Goal: Transaction & Acquisition: Subscribe to service/newsletter

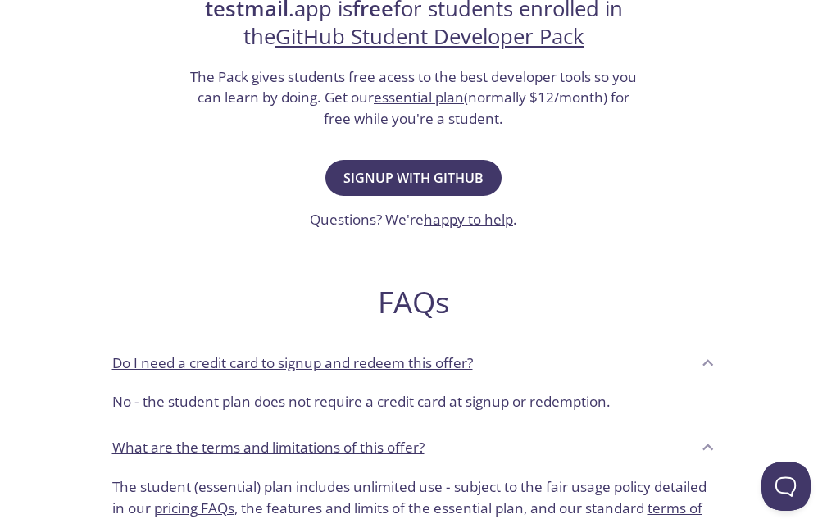
scroll to position [356, 0]
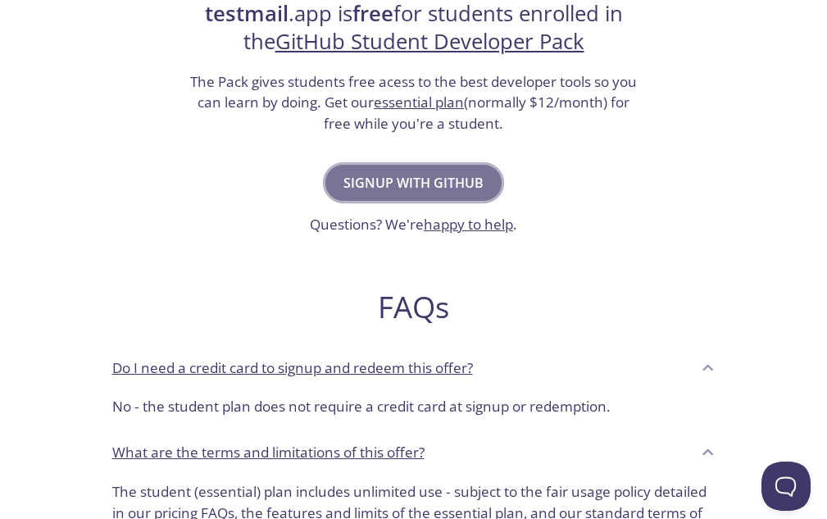
click at [425, 190] on span "Signup with GitHub" at bounding box center [413, 182] width 140 height 23
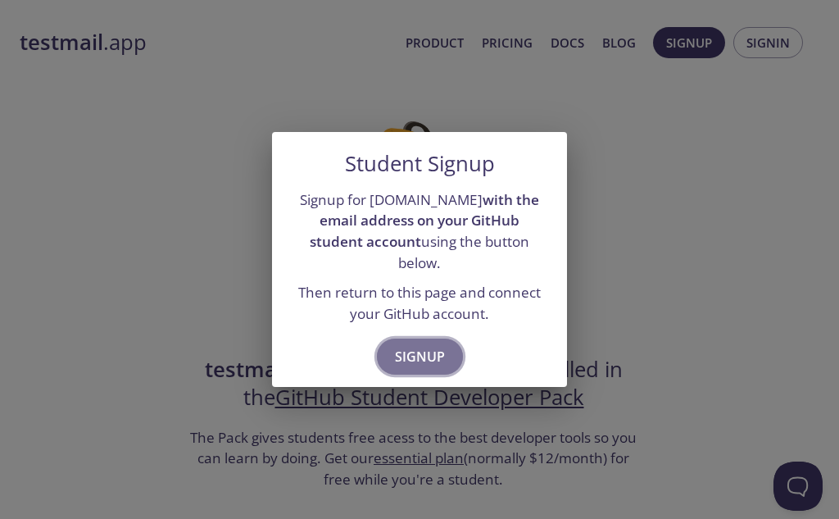
click at [410, 349] on span "Signup" at bounding box center [420, 356] width 50 height 23
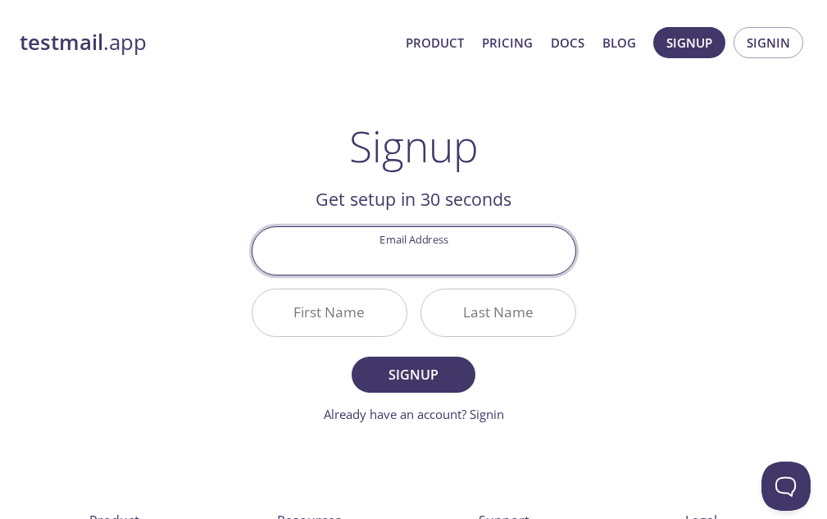
click at [413, 259] on input "Email Address" at bounding box center [413, 250] width 323 height 47
type input "[EMAIL_ADDRESS][DOMAIN_NAME]"
click at [357, 323] on input "First Name" at bounding box center [329, 312] width 154 height 47
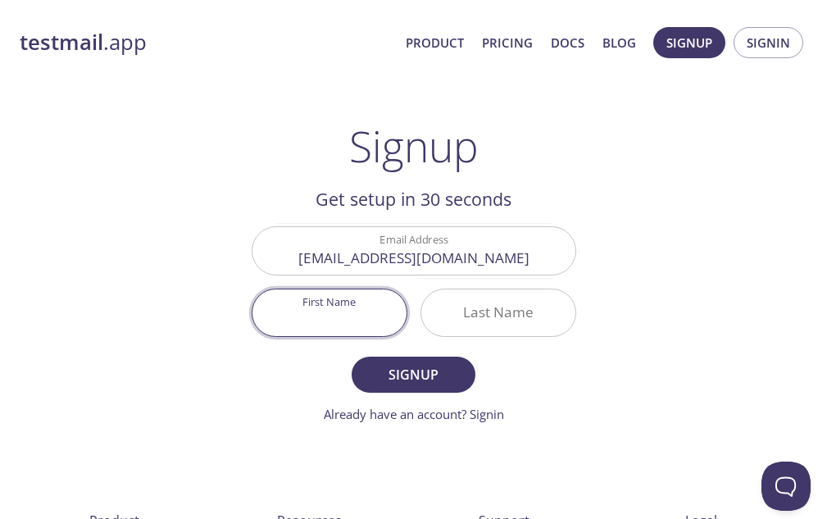
click at [357, 323] on input "First Name" at bounding box center [329, 312] width 154 height 47
type input "Nibir"
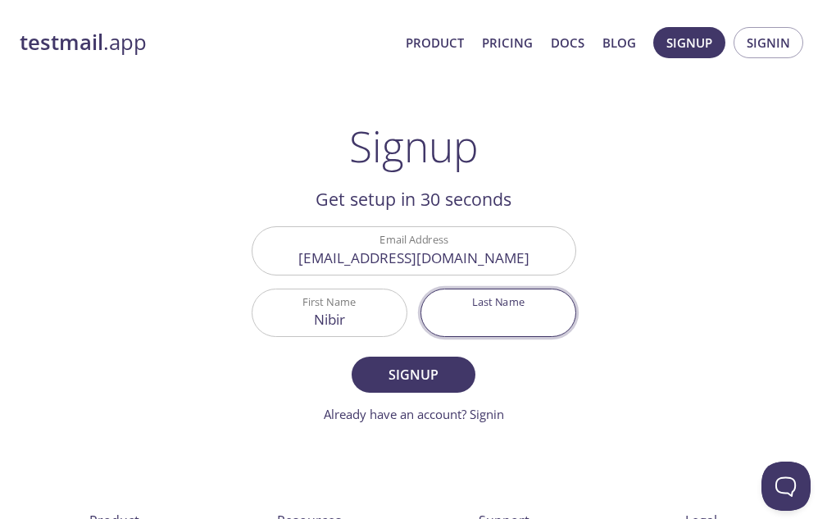
click at [445, 317] on input "Last Name" at bounding box center [498, 312] width 154 height 47
type input "[PERSON_NAME]"
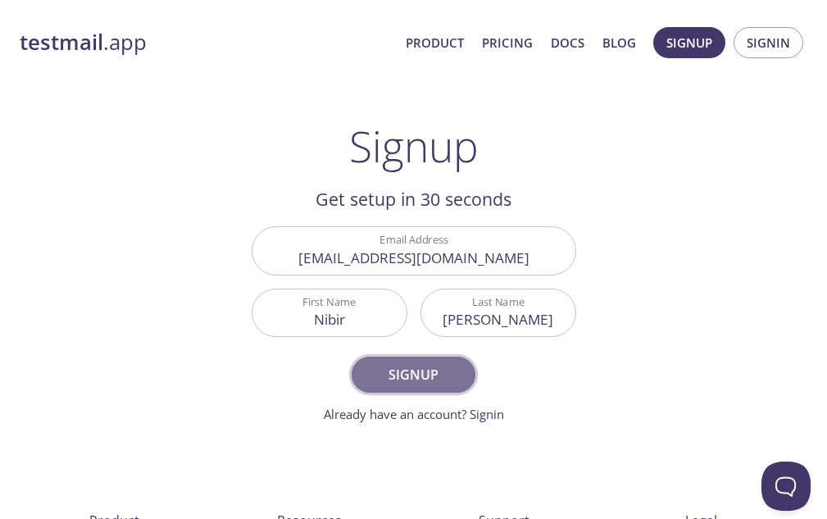
click at [409, 392] on button "Signup" at bounding box center [413, 375] width 123 height 36
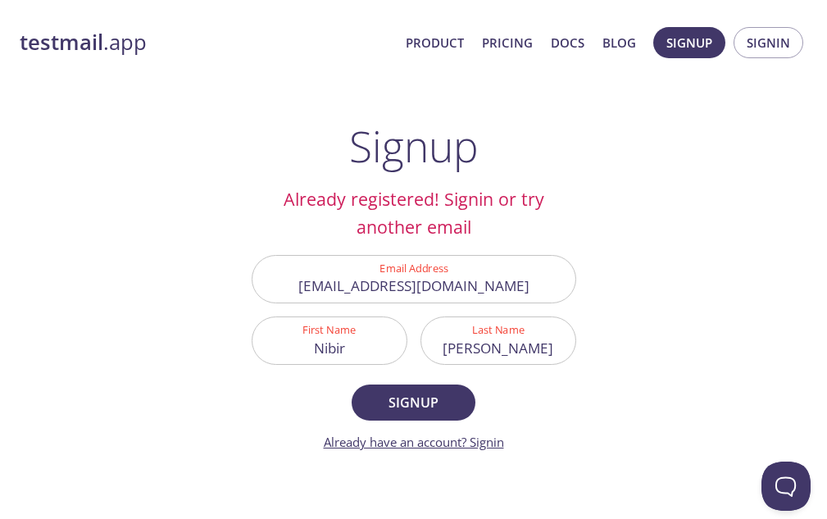
drag, startPoint x: 409, startPoint y: 392, endPoint x: 470, endPoint y: 448, distance: 83.5
click at [470, 448] on form "Email Address [EMAIL_ADDRESS][DOMAIN_NAME] First Name [PERSON_NAME] Last Name […" at bounding box center [414, 353] width 325 height 197
click at [470, 448] on link "Already have an account? Signin" at bounding box center [414, 442] width 180 height 16
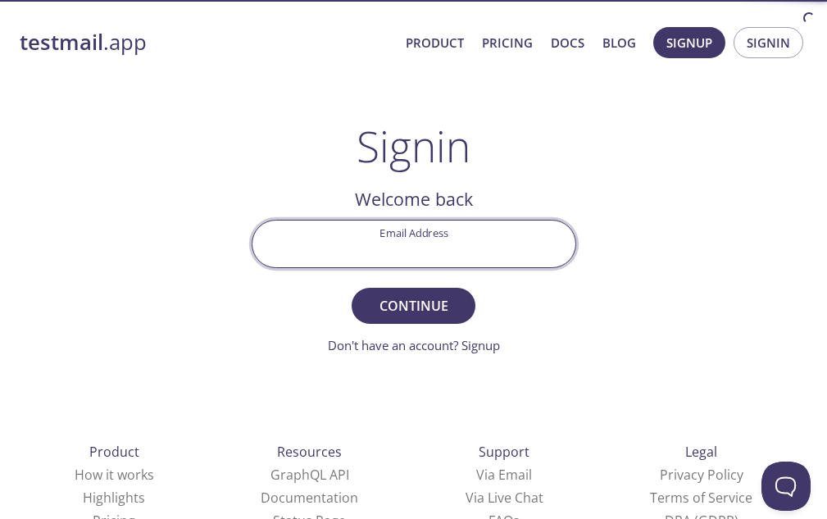
click at [356, 227] on input "Email Address" at bounding box center [413, 243] width 323 height 47
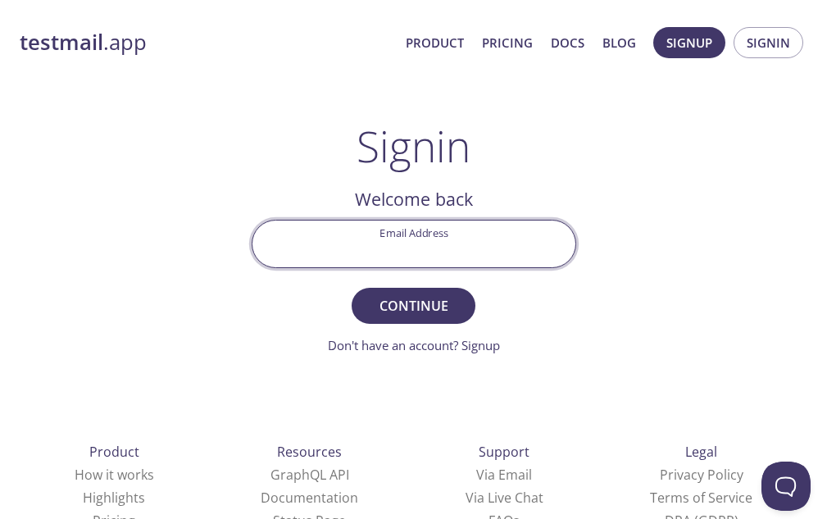
type input "[EMAIL_ADDRESS][DOMAIN_NAME]"
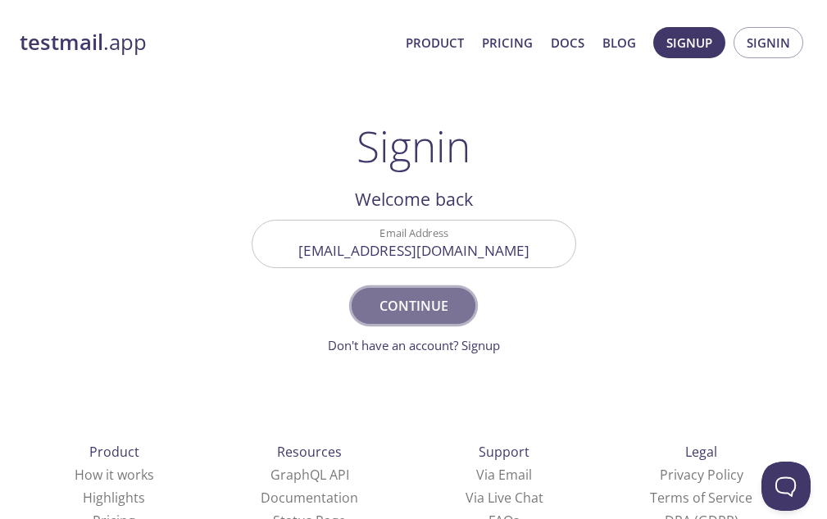
click at [420, 304] on span "Continue" at bounding box center [413, 305] width 87 height 23
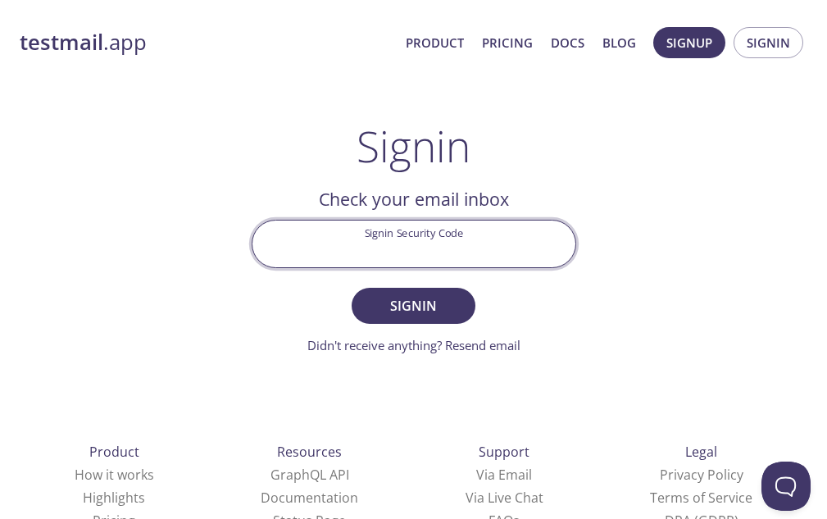
click at [402, 250] on input "Signin Security Code" at bounding box center [413, 243] width 323 height 47
paste input "2F5CP16"
type input "2F5CP16"
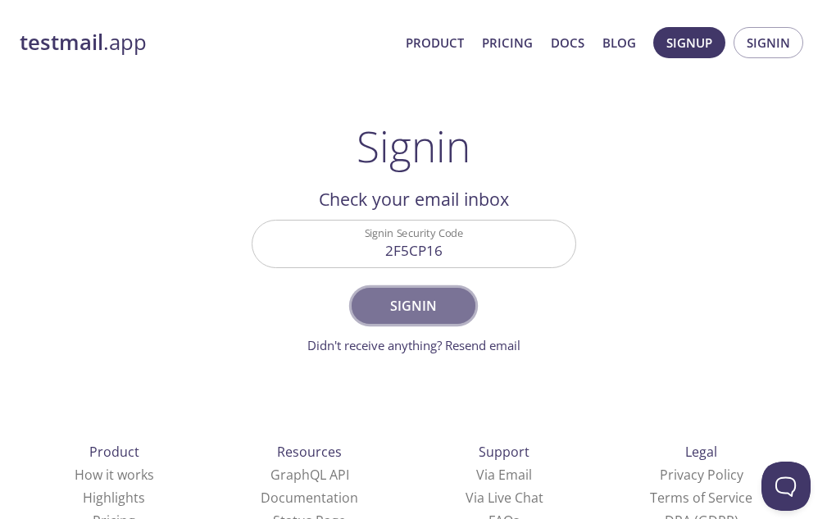
click at [402, 293] on button "Signin" at bounding box center [413, 306] width 123 height 36
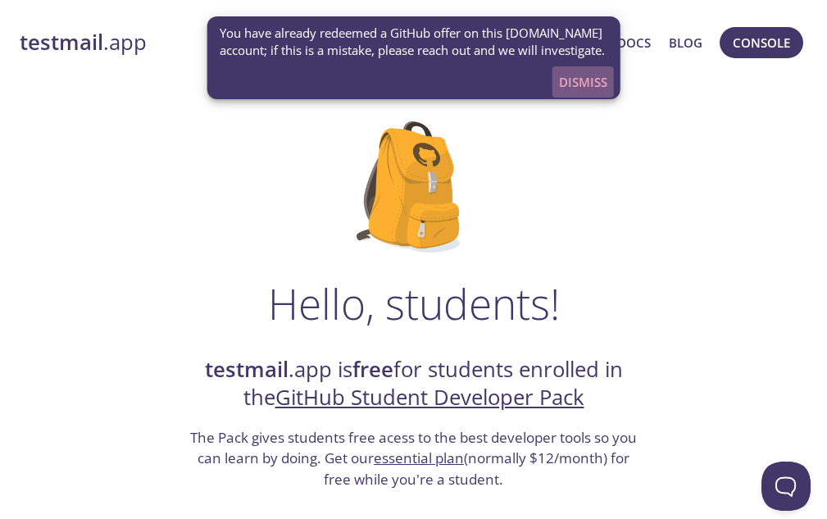
click at [588, 93] on span "Dismiss" at bounding box center [583, 81] width 48 height 21
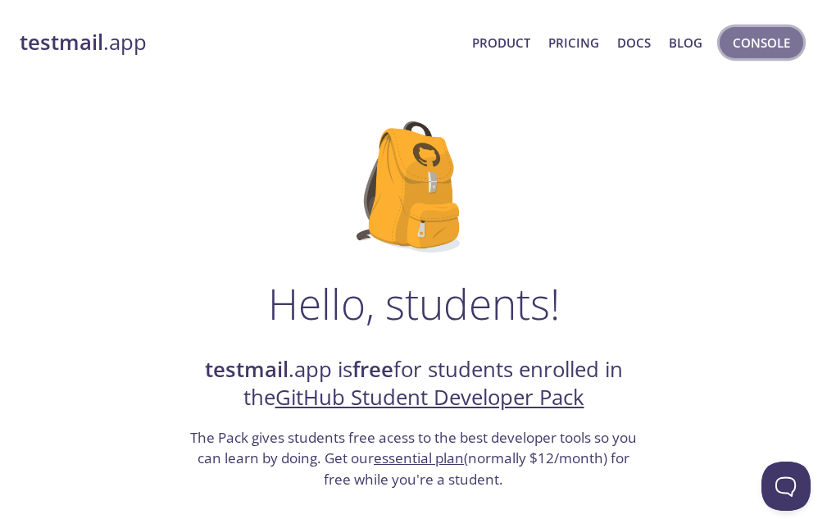
click at [769, 54] on button "Console" at bounding box center [762, 42] width 84 height 31
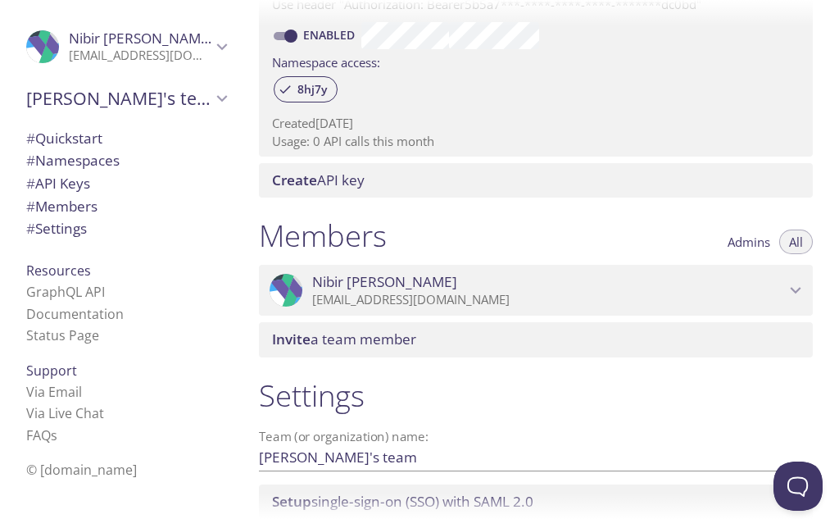
scroll to position [647, 0]
